Goal: Information Seeking & Learning: Find specific fact

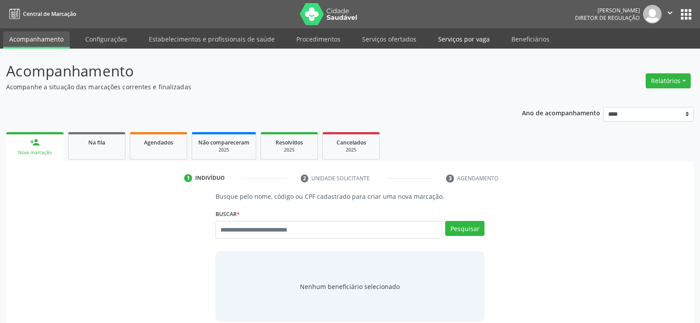
click at [448, 38] on link "Serviços por vaga" at bounding box center [464, 38] width 64 height 15
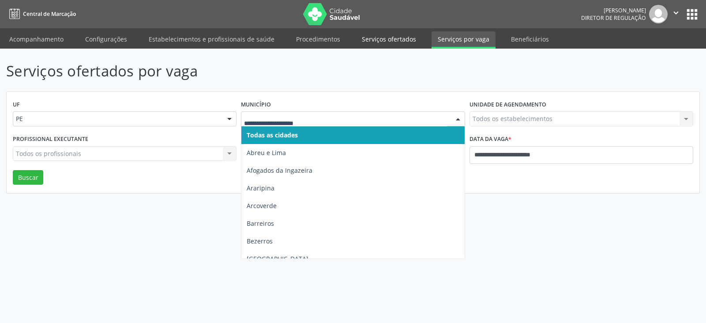
click at [391, 38] on link "Serviços ofertados" at bounding box center [389, 38] width 67 height 15
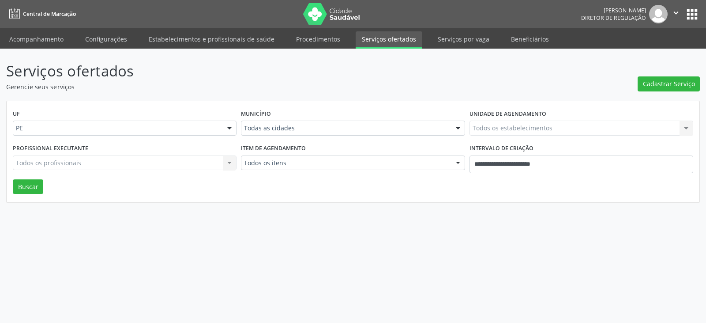
click at [341, 136] on div "Município Todas as cidades Todas as cidades Abreu e Lima Afogados da Ingazeira …" at bounding box center [353, 124] width 228 height 34
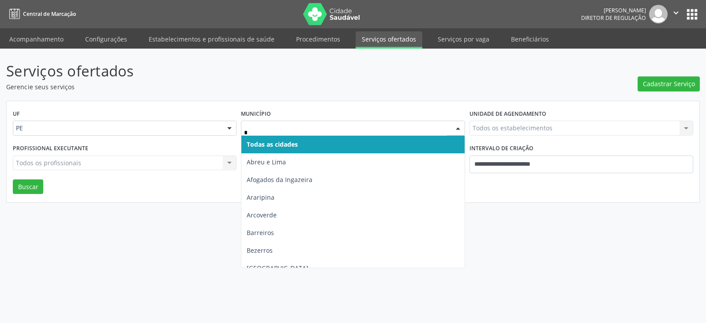
type input "**"
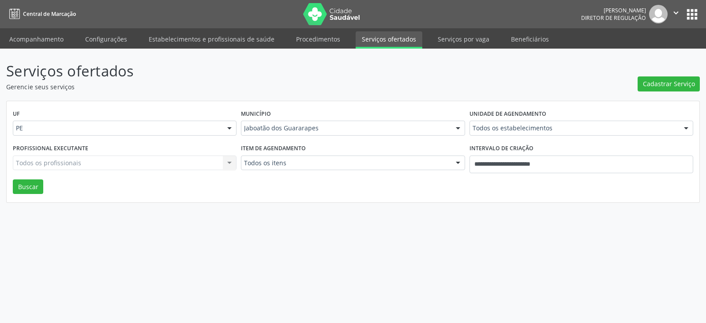
click at [515, 121] on div "Todos os estabelecimentos" at bounding box center [582, 127] width 224 height 15
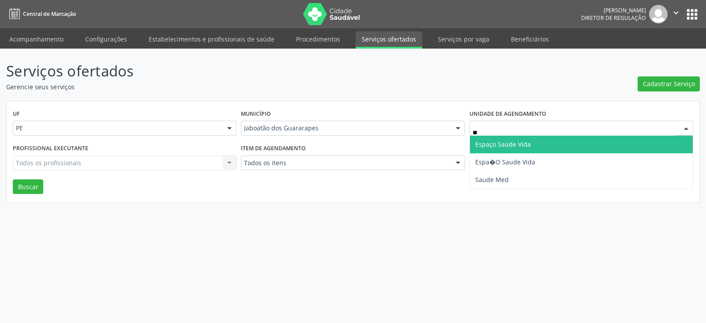
type input "***"
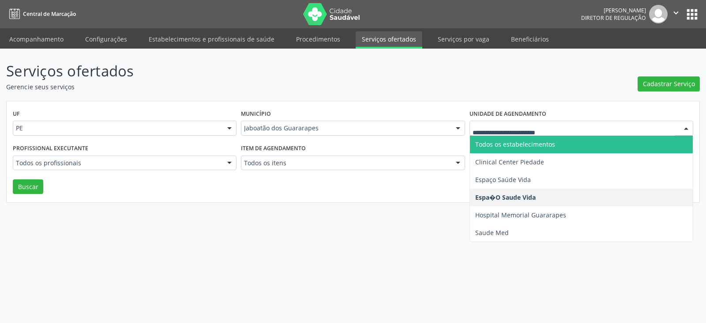
click at [549, 134] on div at bounding box center [582, 127] width 224 height 15
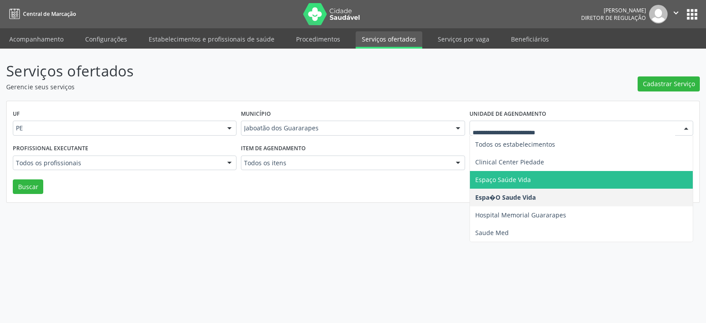
click at [517, 181] on span "Espaço Saúde Vida" at bounding box center [503, 179] width 56 height 8
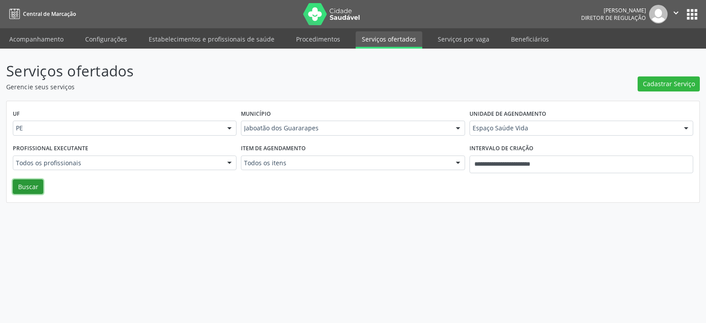
click at [22, 188] on button "Buscar" at bounding box center [28, 186] width 30 height 15
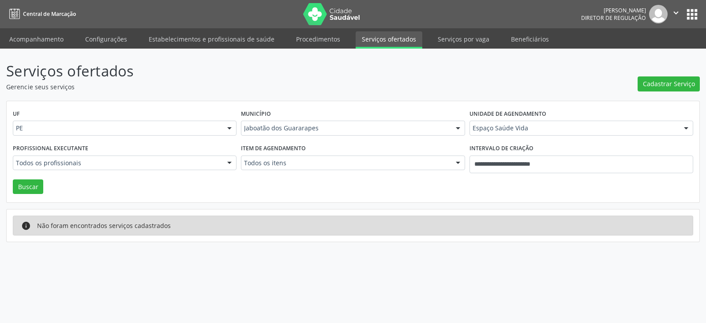
click at [228, 163] on div at bounding box center [229, 163] width 13 height 15
type input "***"
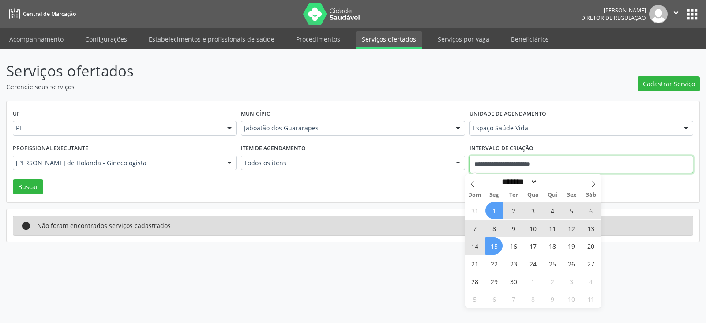
click at [575, 161] on input "**********" at bounding box center [582, 164] width 224 height 18
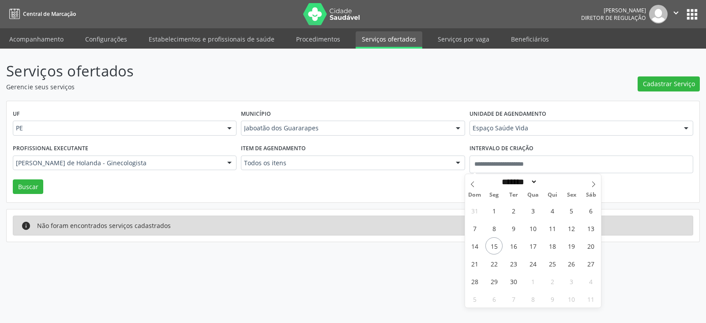
click at [43, 185] on div "UF PE PE Nenhum resultado encontrado para: " " Não há nenhuma opção para ser ex…" at bounding box center [353, 152] width 693 height 102
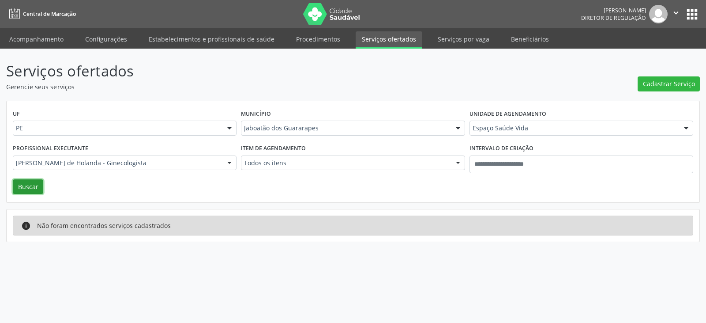
click at [32, 185] on button "Buscar" at bounding box center [28, 186] width 30 height 15
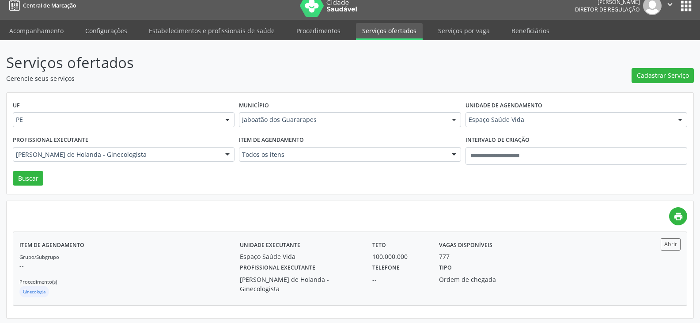
scroll to position [10, 0]
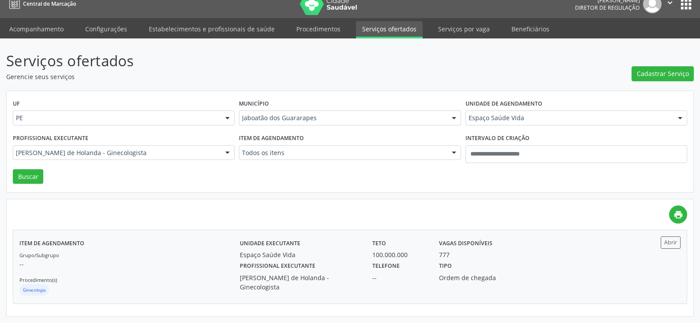
click at [382, 252] on div "100.000.000" at bounding box center [399, 254] width 54 height 9
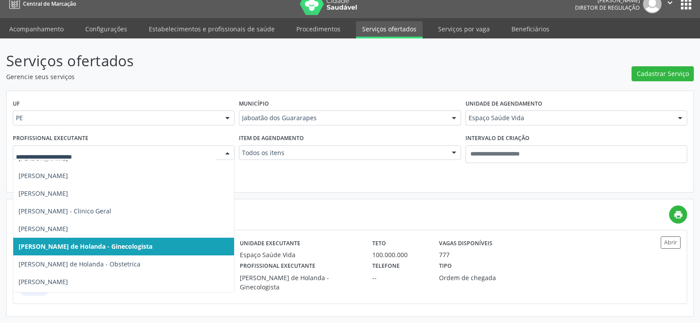
scroll to position [44, 0]
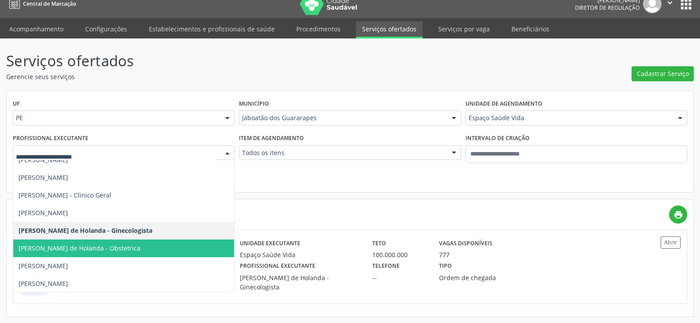
click at [128, 251] on span "Ana Lúcia Vilanova de Holanda - Obstetrica" at bounding box center [80, 248] width 122 height 8
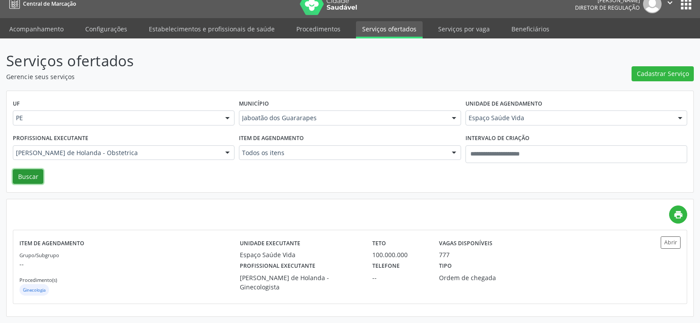
click at [27, 178] on button "Buscar" at bounding box center [28, 176] width 30 height 15
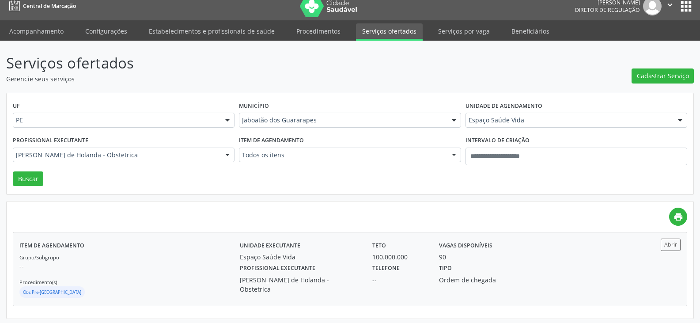
scroll to position [10, 0]
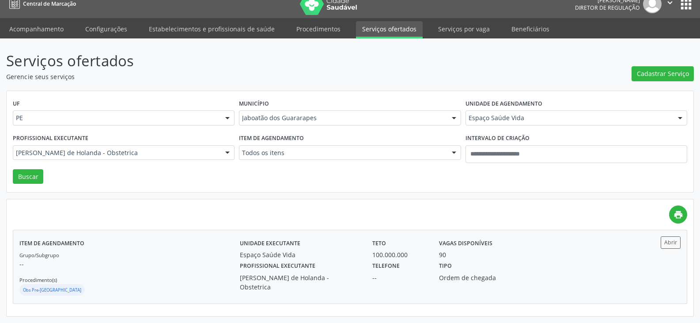
click at [425, 260] on div "Telefone --" at bounding box center [399, 275] width 66 height 32
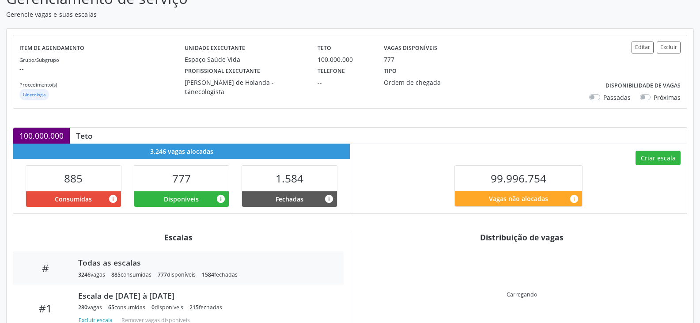
scroll to position [88, 0]
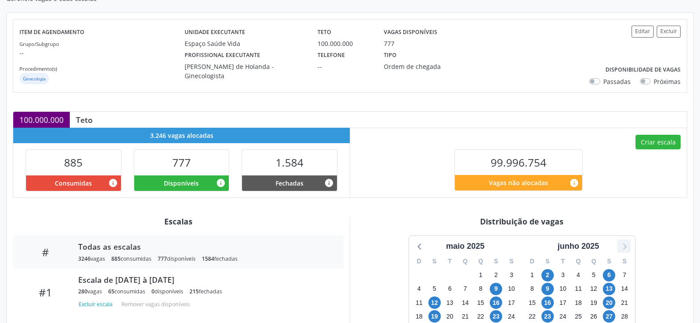
click at [620, 246] on icon at bounding box center [623, 245] width 11 height 11
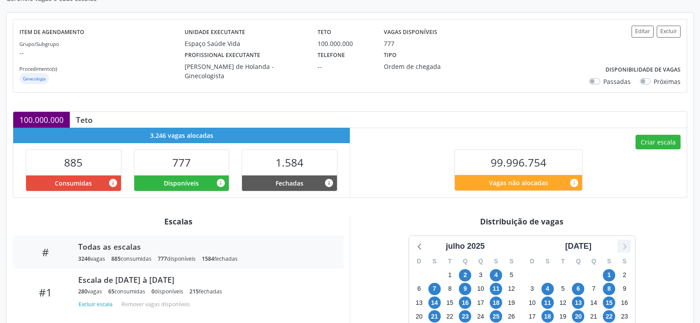
click at [620, 246] on icon at bounding box center [623, 245] width 11 height 11
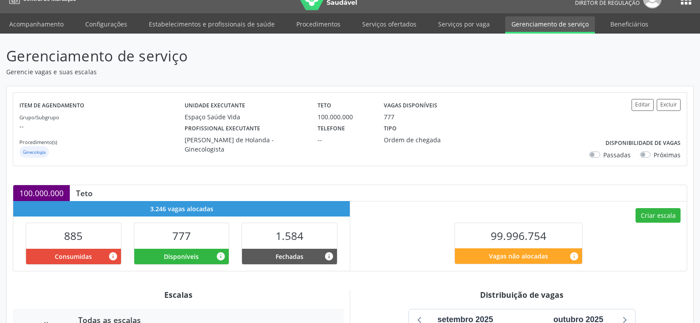
scroll to position [0, 0]
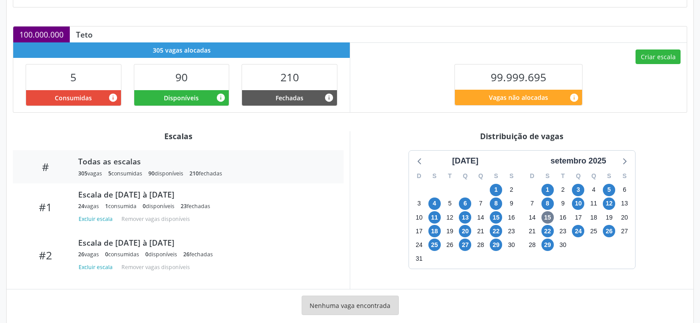
scroll to position [177, 0]
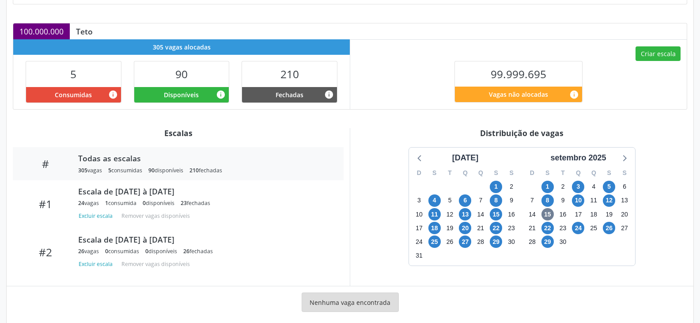
click at [647, 162] on div "[DATE] D S T Q Q S S 27 28 29 30 31 1 2 3 4 5 6 7 8 9 10 11 12 13 14 15 16 17 1…" at bounding box center [521, 206] width 331 height 119
